Goal: Transaction & Acquisition: Purchase product/service

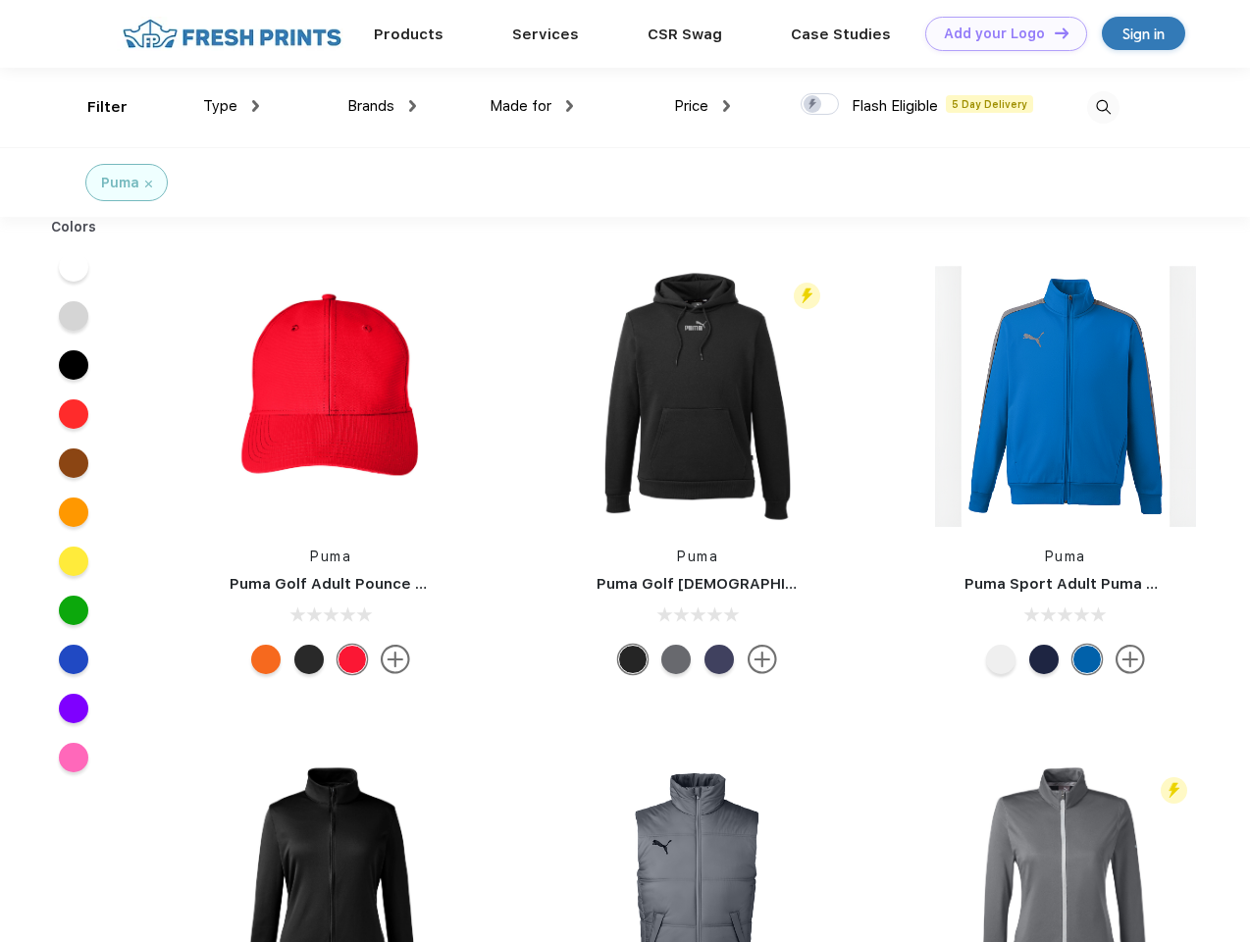
scroll to position [1, 0]
click at [999, 33] on link "Add your Logo Design Tool" at bounding box center [1007, 34] width 162 height 34
click at [0, 0] on div "Design Tool" at bounding box center [0, 0] width 0 height 0
click at [1053, 32] on link "Add your Logo Design Tool" at bounding box center [1007, 34] width 162 height 34
click at [94, 107] on div "Filter" at bounding box center [107, 107] width 40 height 23
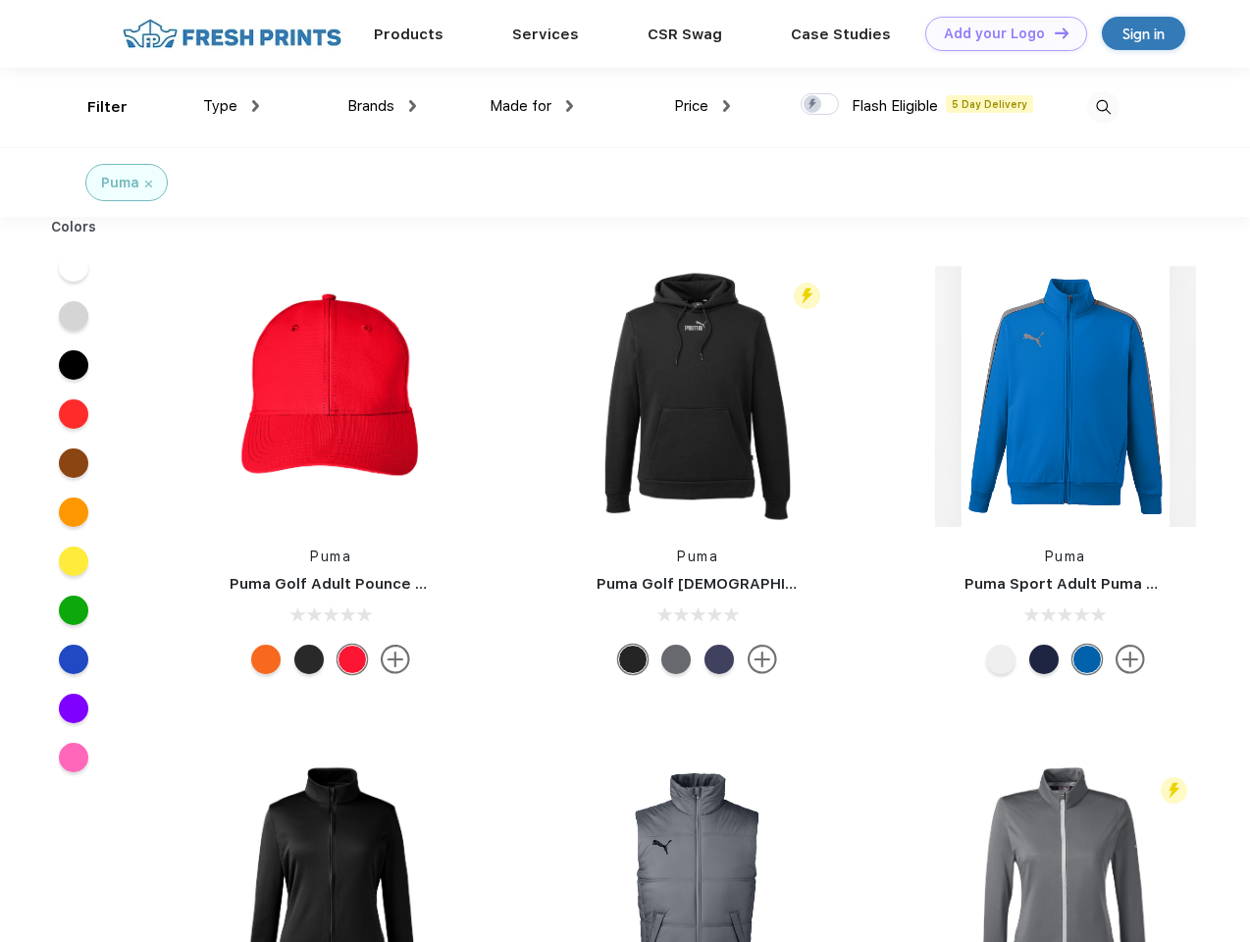
click at [232, 106] on span "Type" at bounding box center [220, 106] width 34 height 18
click at [382, 106] on span "Brands" at bounding box center [370, 106] width 47 height 18
click at [532, 106] on span "Made for" at bounding box center [521, 106] width 62 height 18
click at [703, 106] on span "Price" at bounding box center [691, 106] width 34 height 18
click at [821, 105] on div at bounding box center [820, 104] width 38 height 22
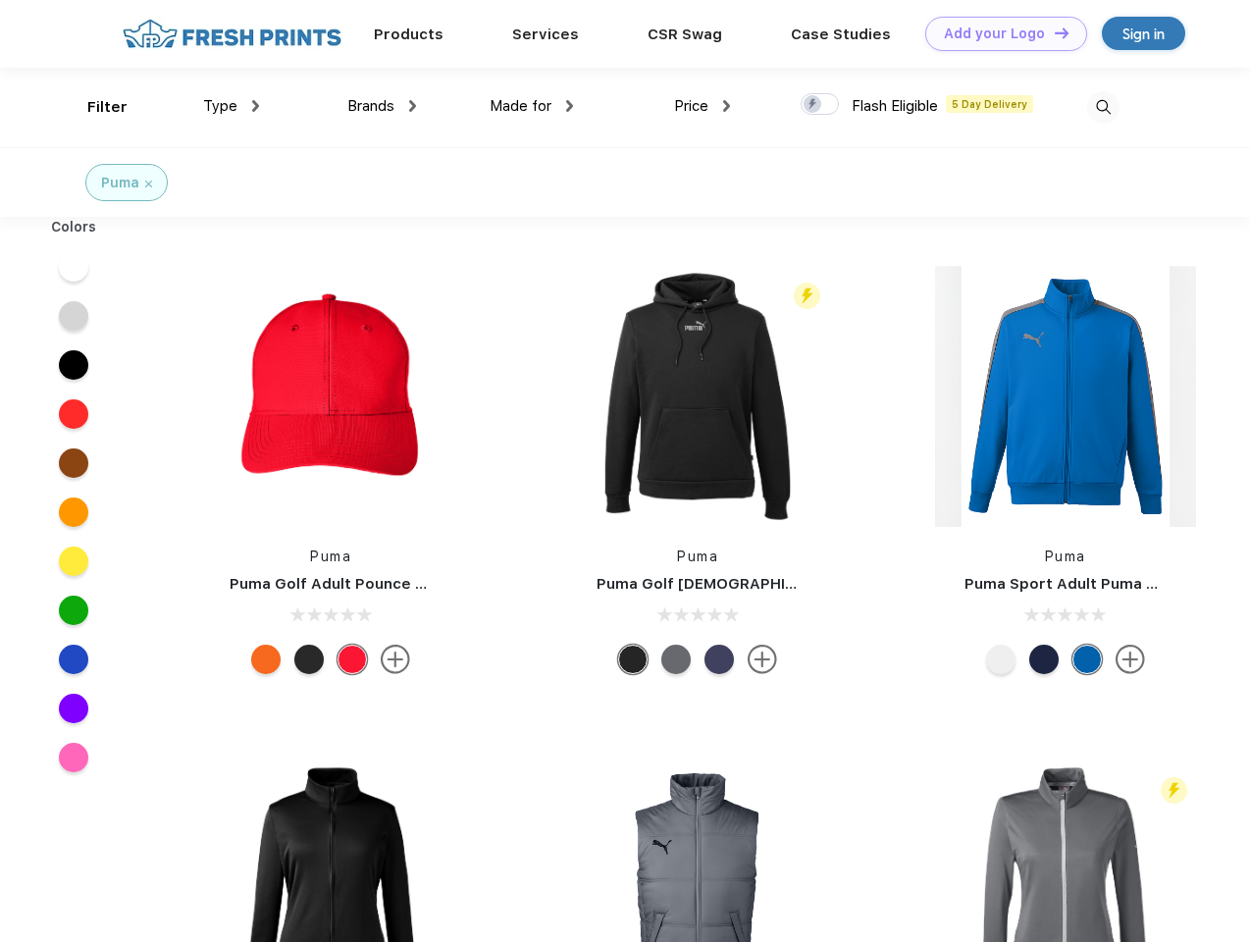
click at [814, 105] on input "checkbox" at bounding box center [807, 98] width 13 height 13
click at [1103, 107] on img at bounding box center [1103, 107] width 32 height 32
